Goal: Task Accomplishment & Management: Use online tool/utility

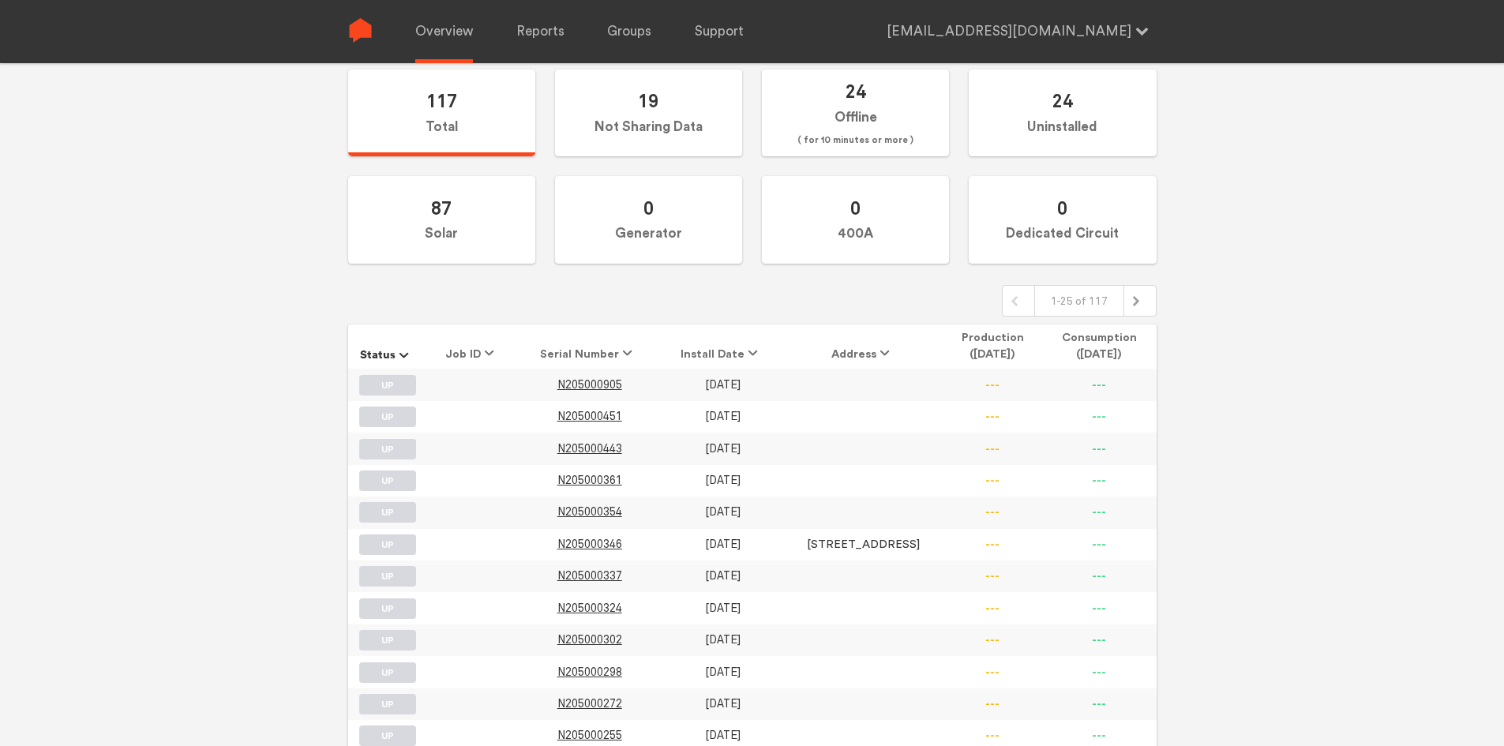
scroll to position [160, 0]
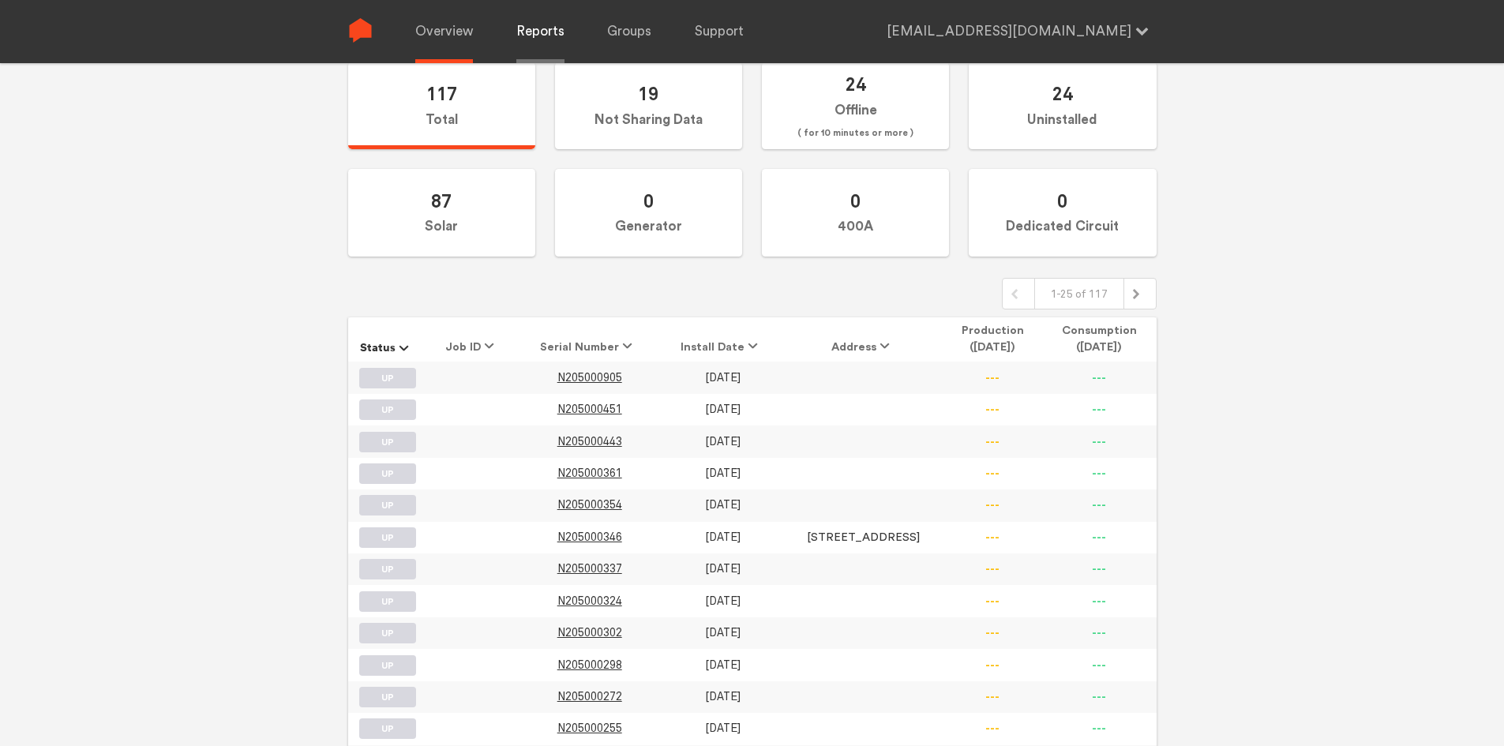
type input "[EMAIL_ADDRESS][DOMAIN_NAME]"
click at [526, 24] on link "Reports" at bounding box center [540, 31] width 48 height 63
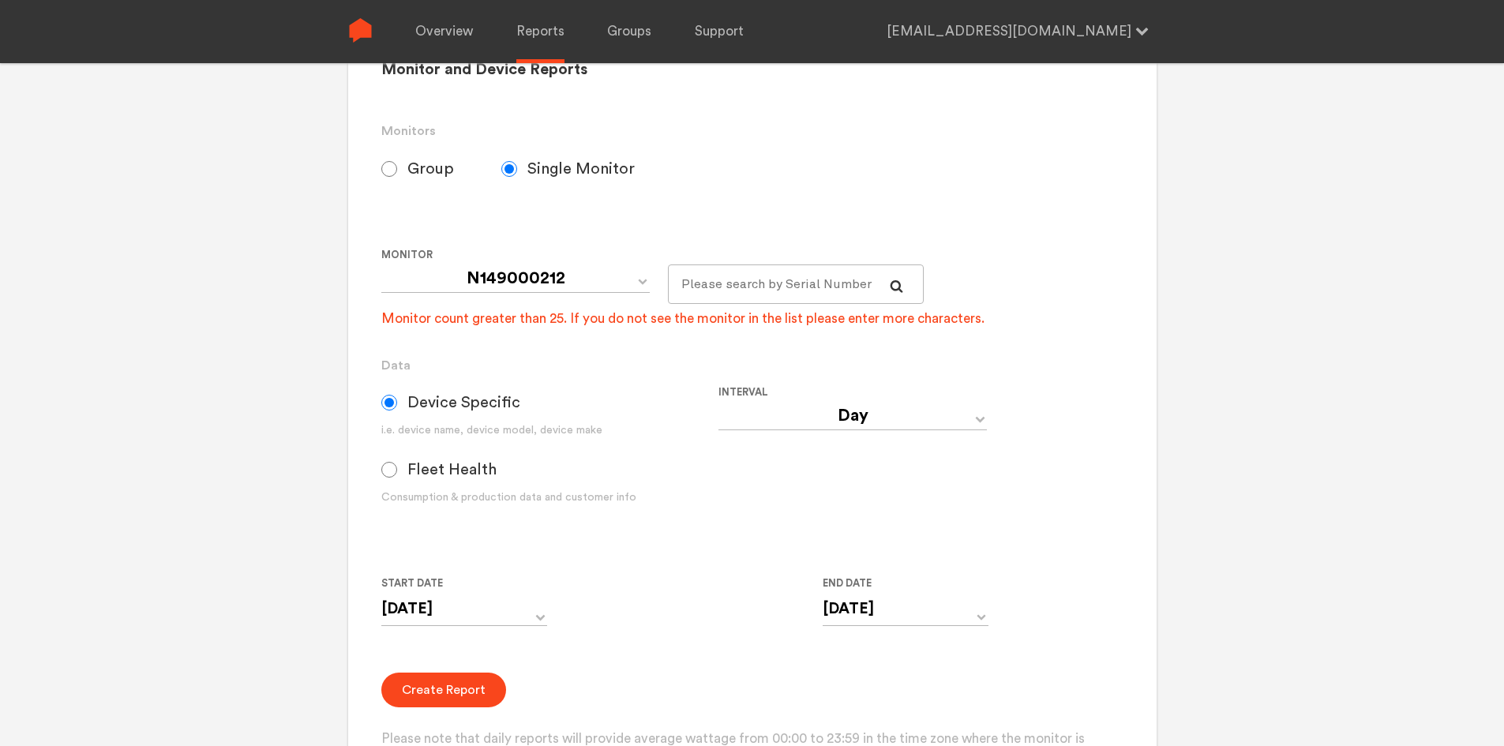
select select "Default_Carbon Solutions SREC, LLC"
click at [386, 163] on input "Group" at bounding box center [389, 169] width 16 height 16
radio input "true"
radio input "false"
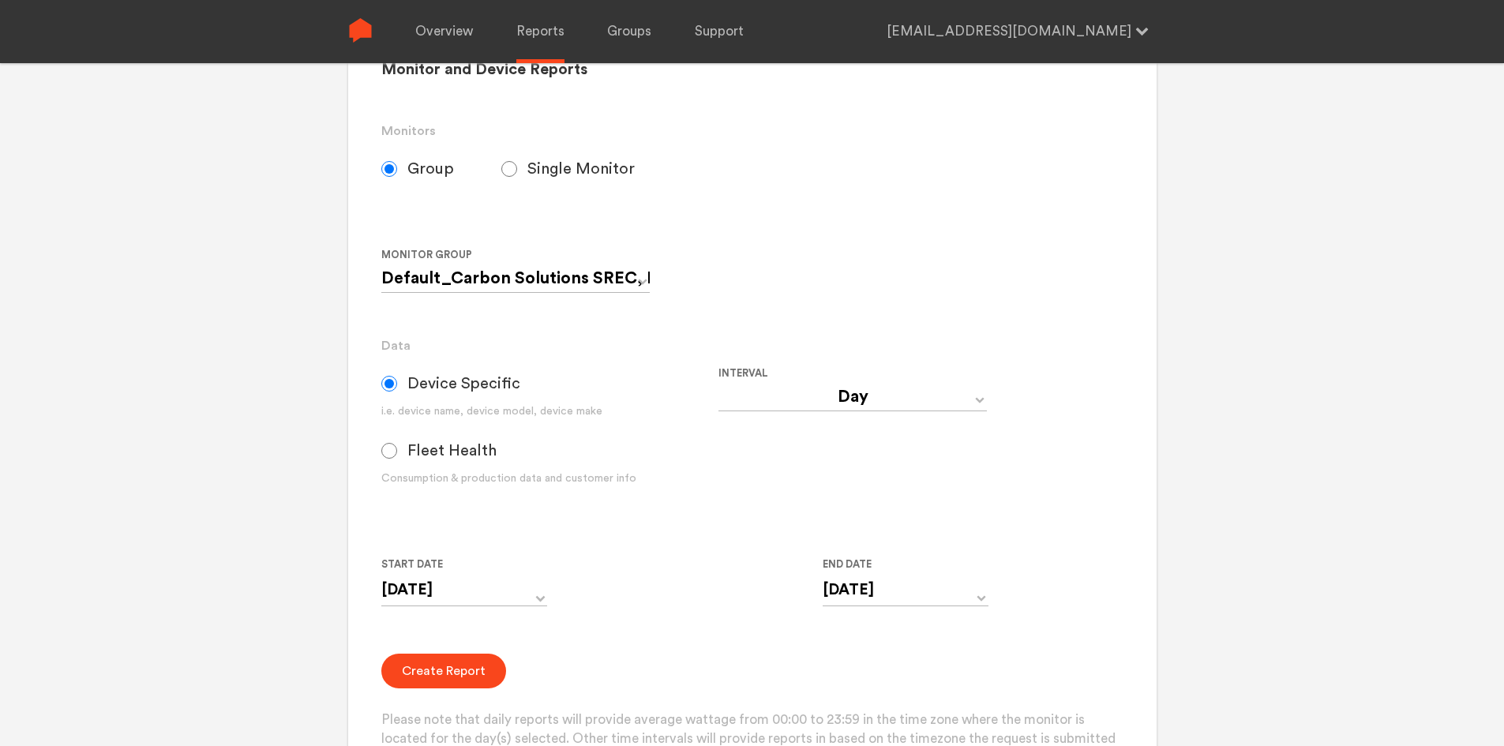
click at [423, 453] on span "Fleet Health" at bounding box center [452, 450] width 89 height 19
click at [397, 453] on input "Fleet Health" at bounding box center [389, 451] width 16 height 16
radio input "true"
radio input "false"
click at [534, 589] on input "[DATE]" at bounding box center [464, 590] width 166 height 32
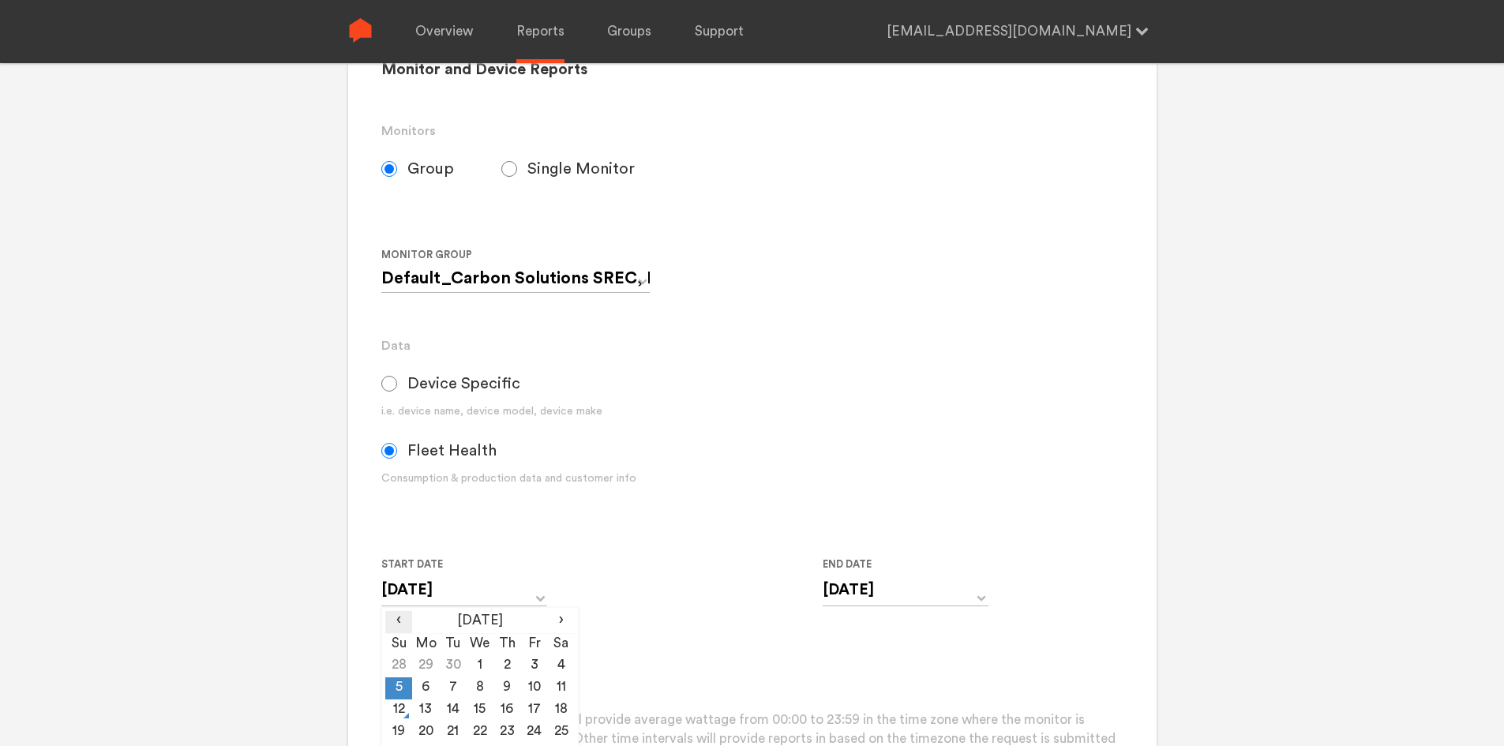
click at [400, 621] on span "‹" at bounding box center [398, 620] width 27 height 19
click at [486, 623] on th "[DATE]" at bounding box center [479, 622] width 135 height 22
click at [392, 619] on span "‹" at bounding box center [390, 620] width 10 height 19
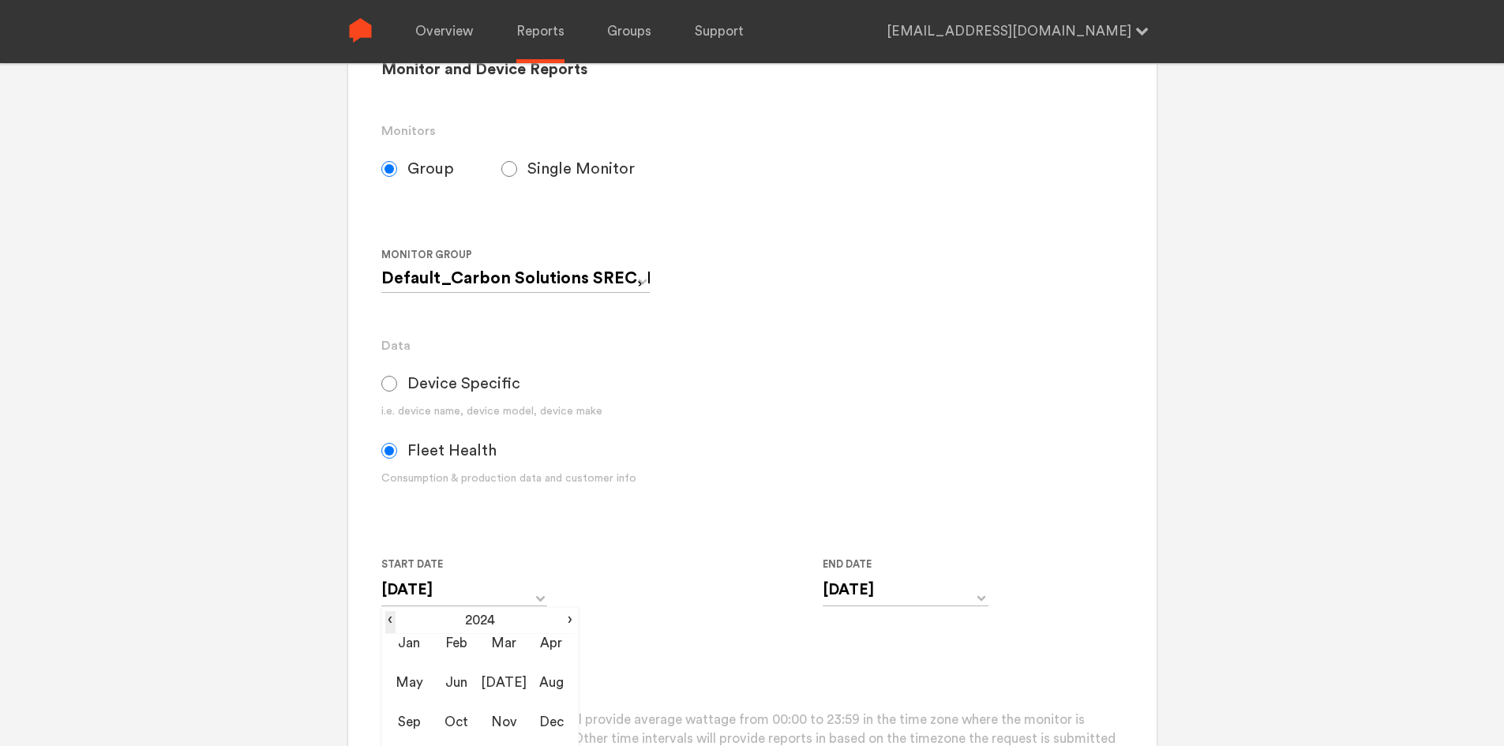
click at [391, 619] on span "‹" at bounding box center [390, 620] width 10 height 19
click at [47, 345] on div "Your Report is Ready to be Downloaded! Download Clear Generate Report Monitor a…" at bounding box center [752, 276] width 1504 height 746
click at [456, 590] on input "[DATE]" at bounding box center [464, 590] width 166 height 32
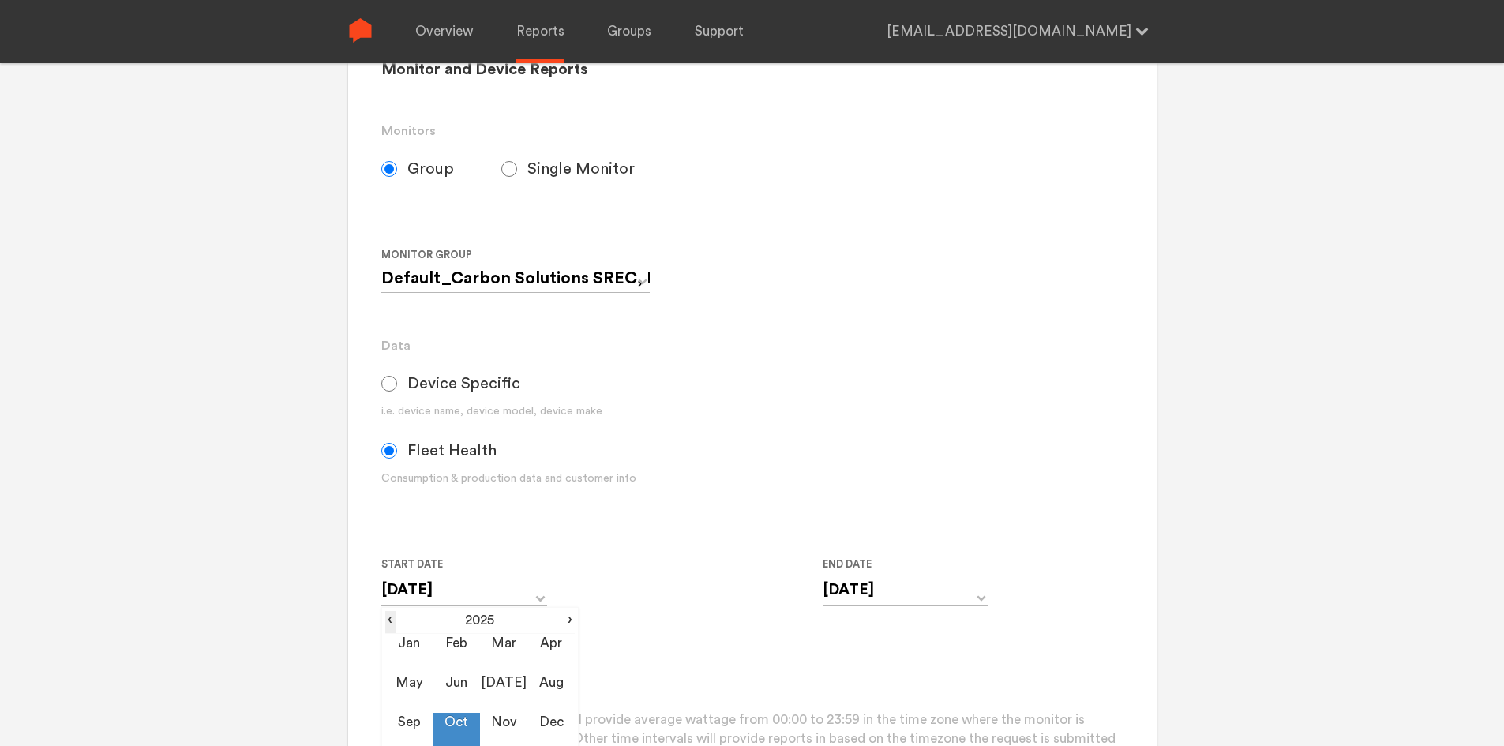
click at [392, 622] on span "‹" at bounding box center [390, 620] width 10 height 19
click at [402, 644] on td "Jan" at bounding box center [408, 653] width 47 height 39
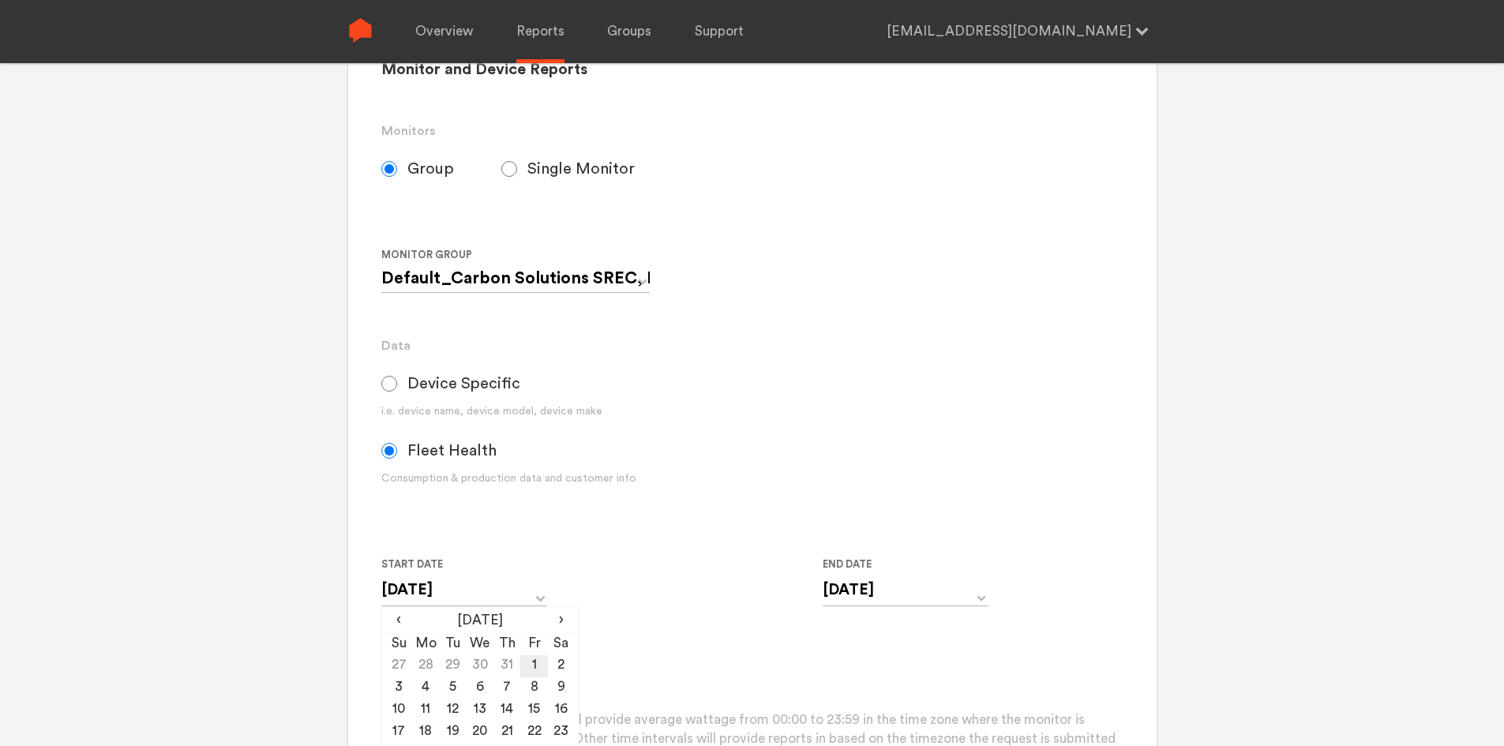
click at [534, 663] on td "1" at bounding box center [533, 666] width 27 height 22
type input "[DATE]"
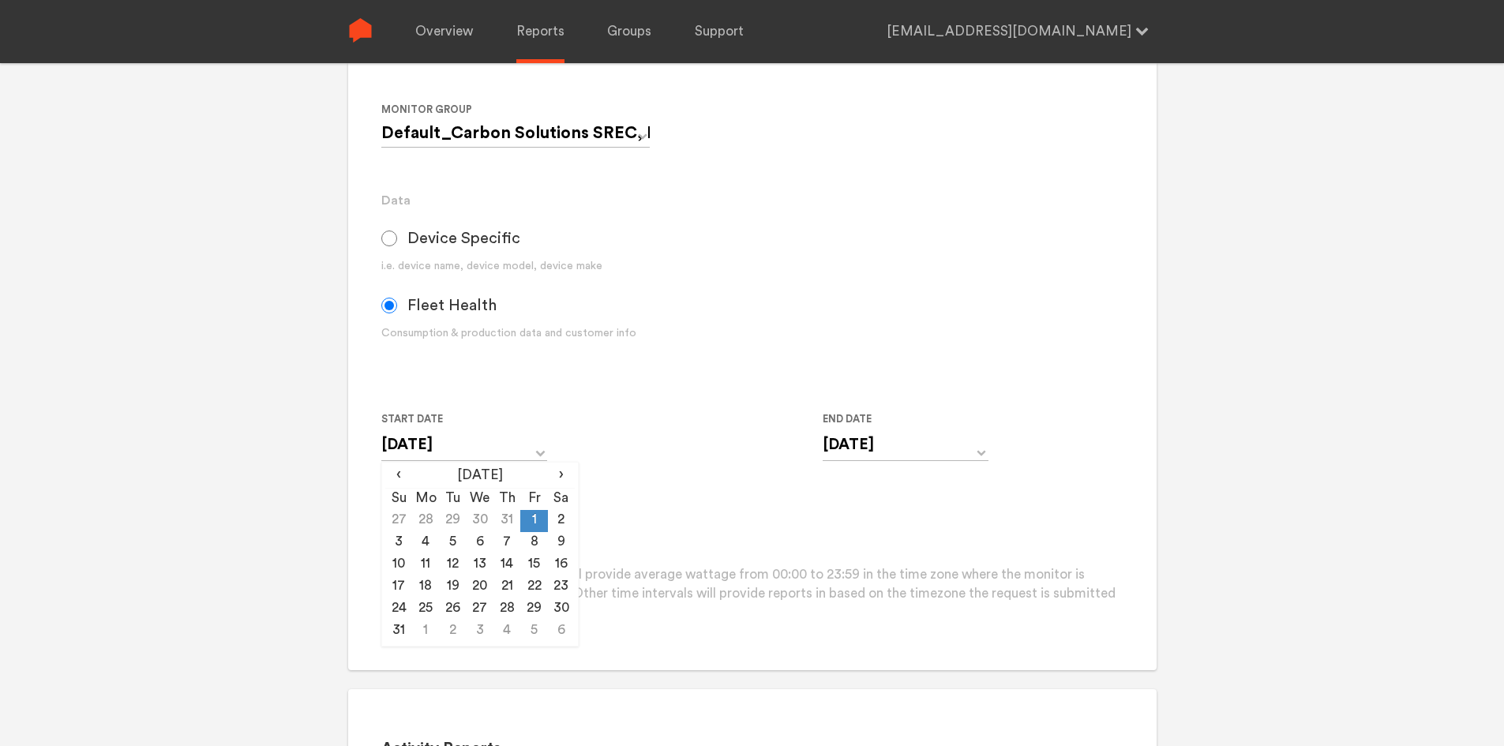
scroll to position [397, 0]
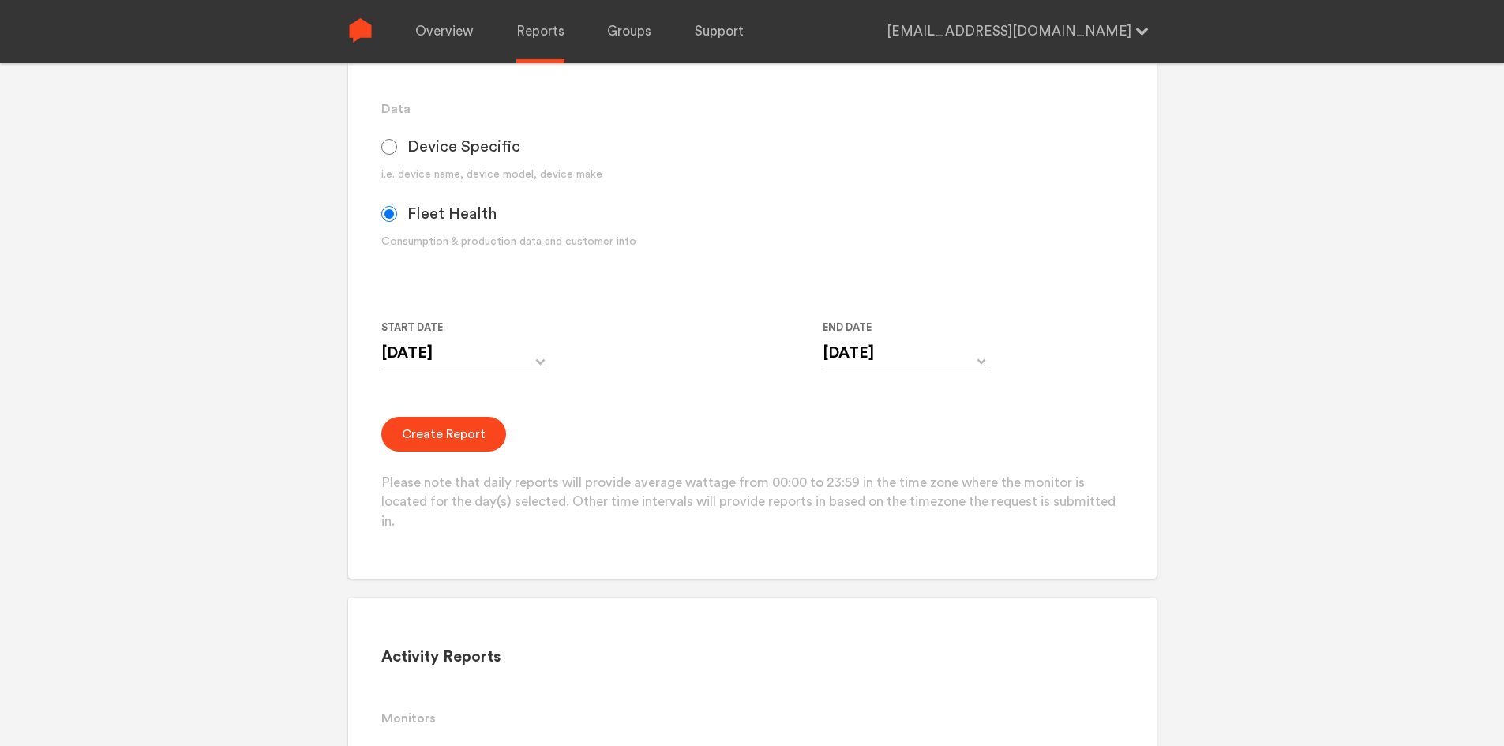
click at [655, 405] on form "Group Single Monitor Monitor Group Default_Carbon Solutions SREC, LLC Monitor N…" at bounding box center [752, 222] width 742 height 620
drag, startPoint x: 72, startPoint y: 678, endPoint x: 68, endPoint y: 671, distance: 8.8
